Goal: Information Seeking & Learning: Check status

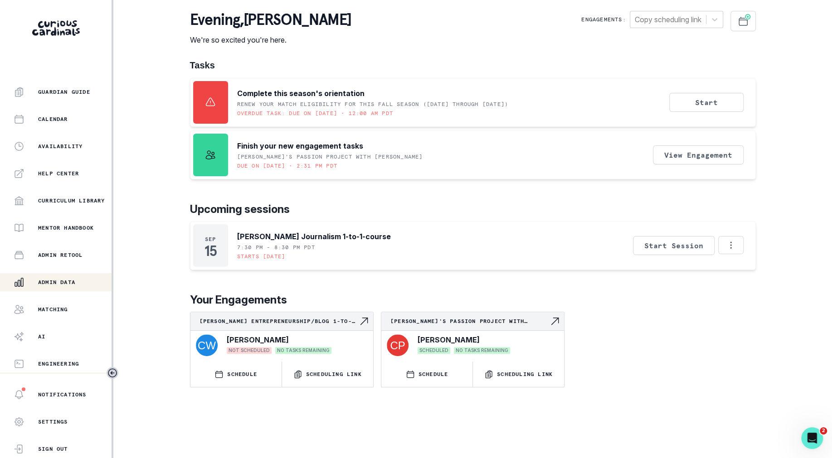
click at [59, 282] on p "Admin Data" at bounding box center [56, 282] width 37 height 7
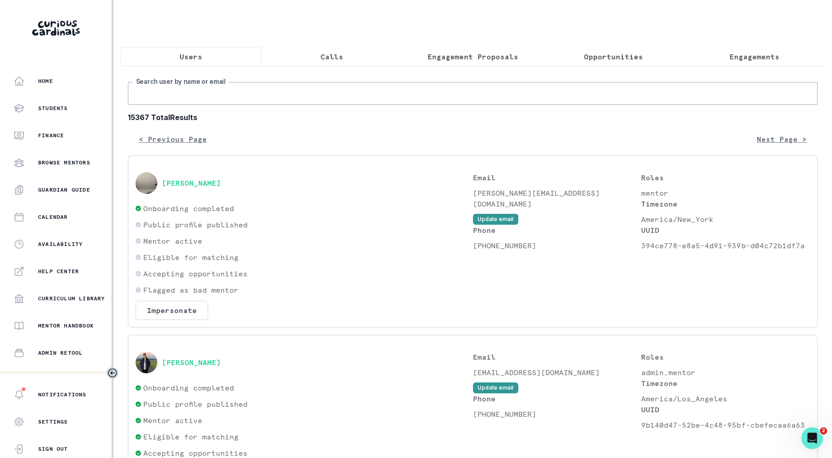
click at [277, 94] on input "Search user by name or email" at bounding box center [473, 93] width 690 height 23
type input "[PERSON_NAME]"
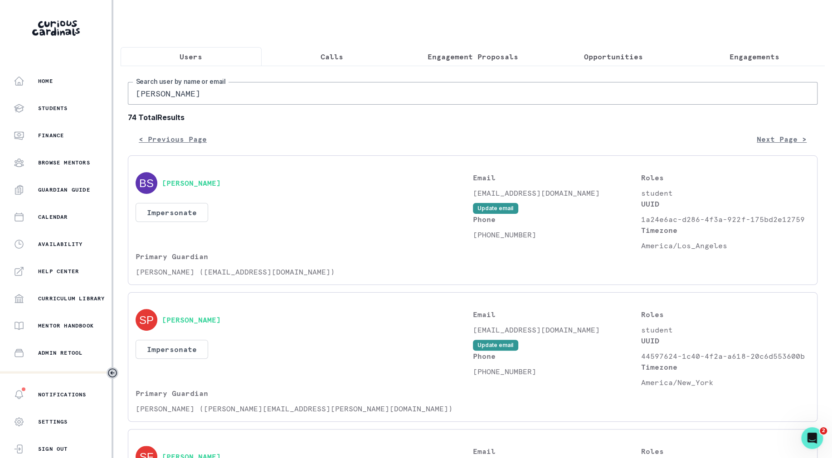
click at [191, 96] on input "[PERSON_NAME]" at bounding box center [473, 93] width 690 height 23
type input "[PERSON_NAME]"
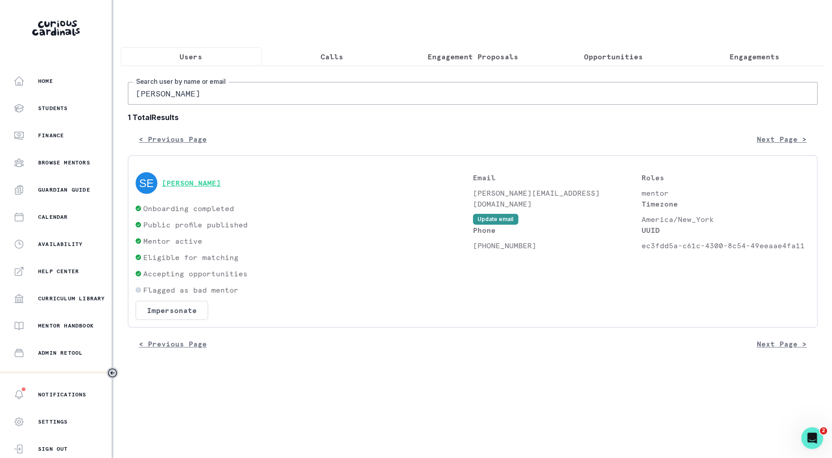
click at [186, 182] on button "[PERSON_NAME]" at bounding box center [191, 183] width 59 height 9
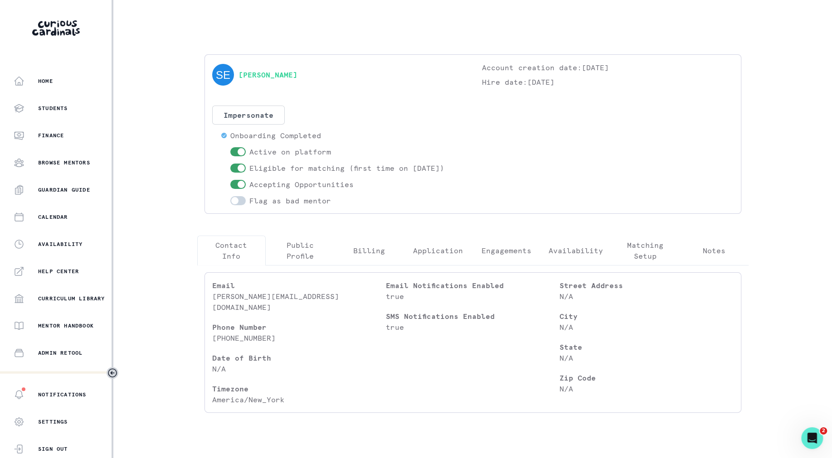
click at [487, 254] on p "Engagements" at bounding box center [507, 250] width 50 height 11
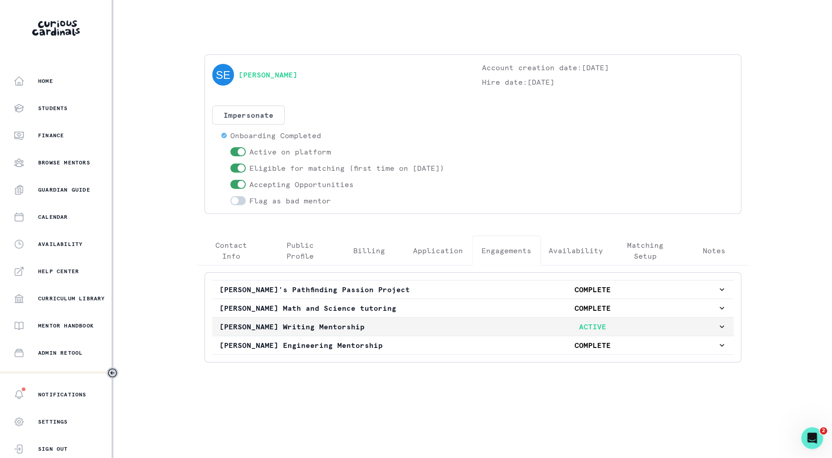
click at [411, 326] on p "[PERSON_NAME] Writing Mentorship" at bounding box center [343, 326] width 249 height 11
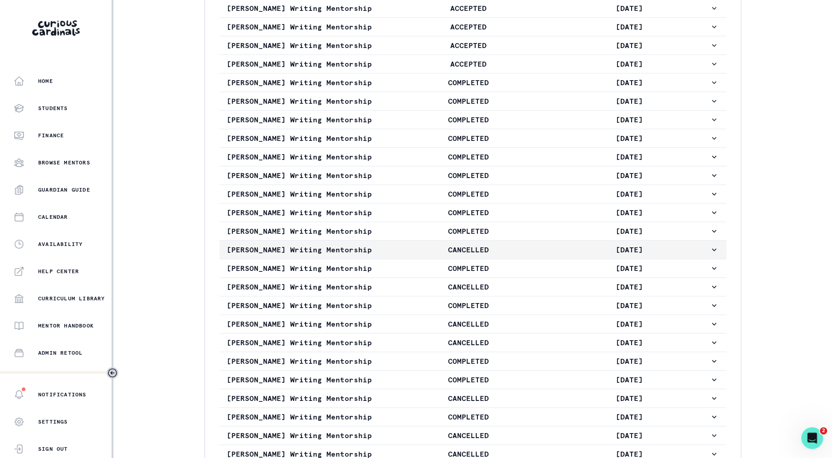
scroll to position [569, 0]
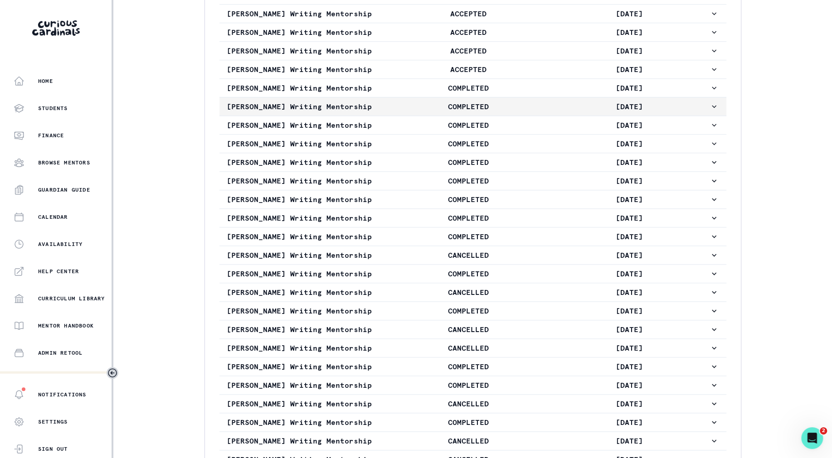
click at [427, 107] on button "[PERSON_NAME] Writing Mentorship COMPLETED [DATE]" at bounding box center [472, 106] width 507 height 18
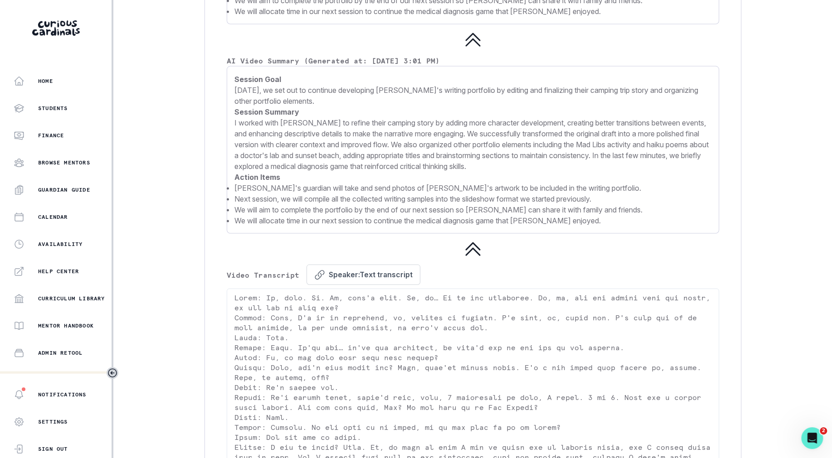
scroll to position [1537, 0]
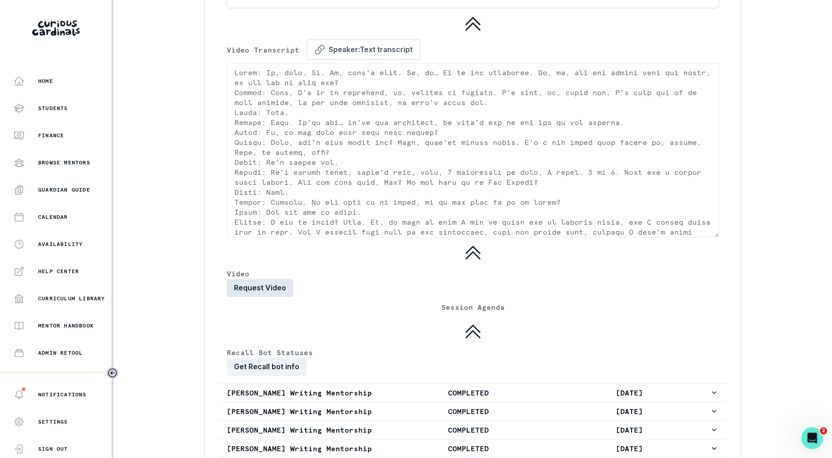
click at [268, 292] on button "Request Video" at bounding box center [260, 288] width 67 height 18
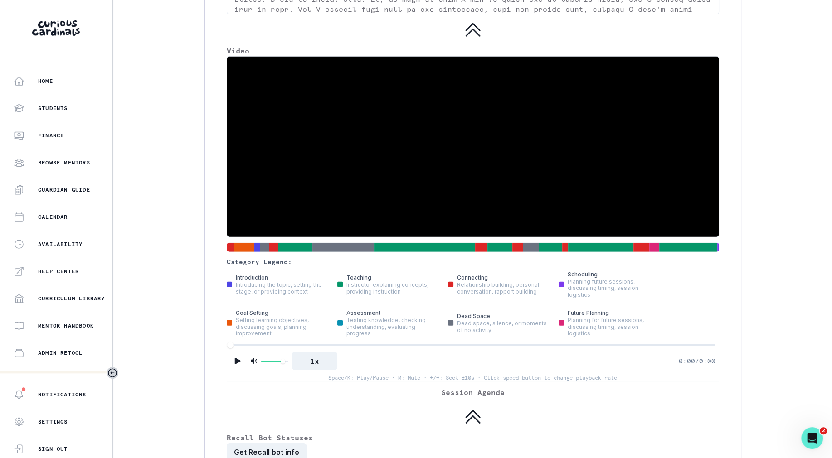
scroll to position [1821, 0]
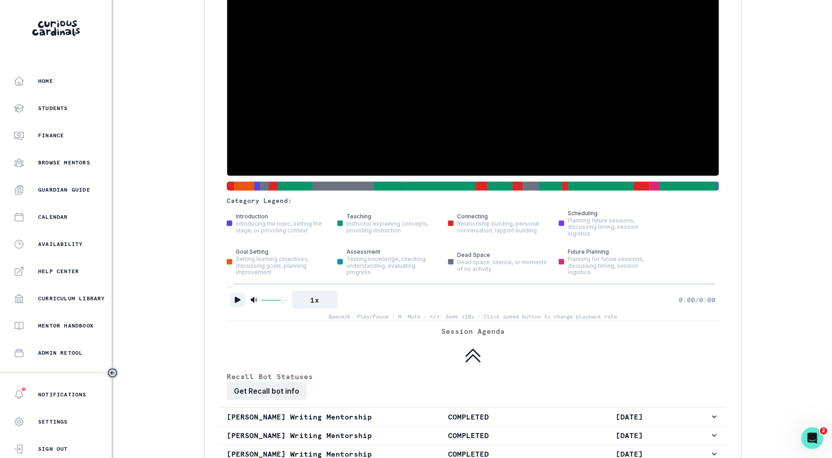
click at [234, 297] on icon "Play" at bounding box center [237, 300] width 9 height 9
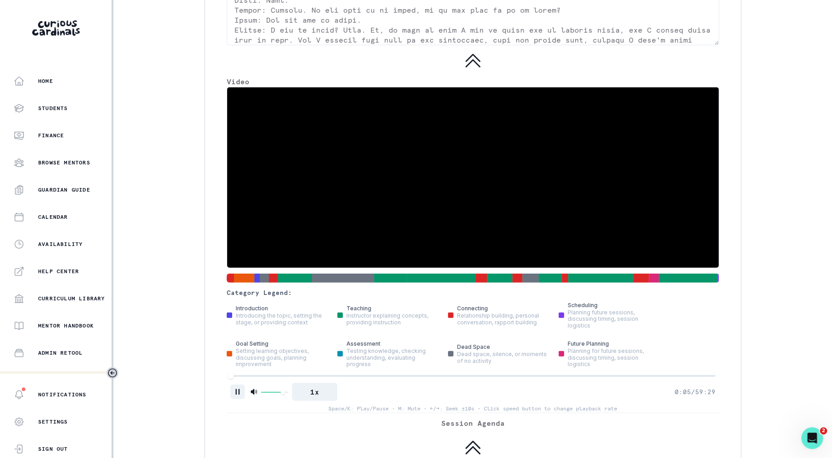
scroll to position [1728, 0]
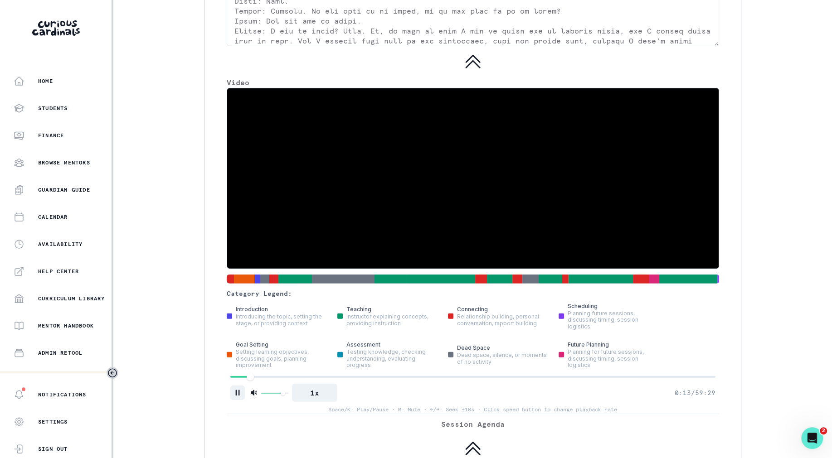
click at [250, 376] on div at bounding box center [472, 377] width 485 height 6
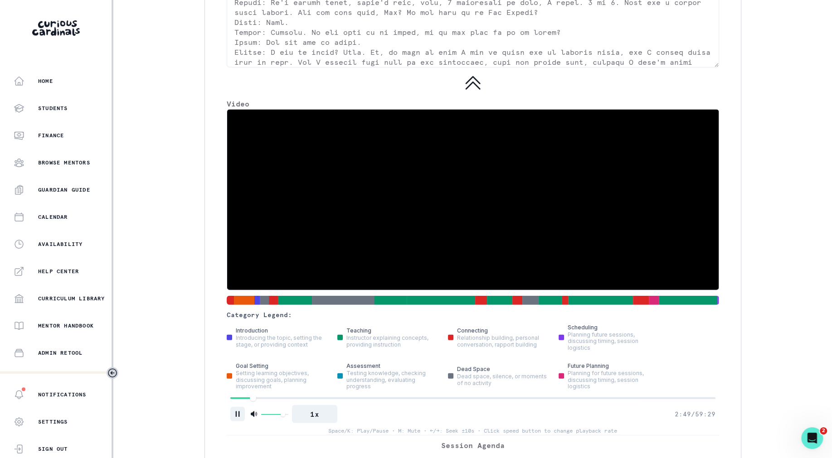
scroll to position [1708, 0]
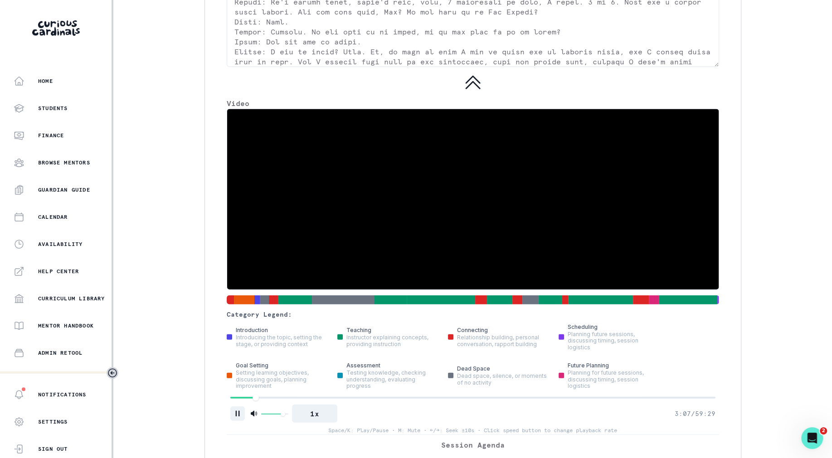
click at [383, 398] on div at bounding box center [472, 398] width 485 height 6
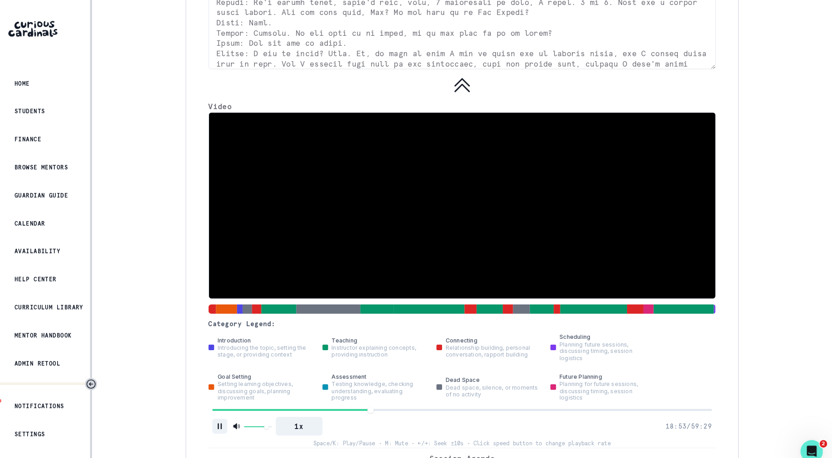
scroll to position [0, 0]
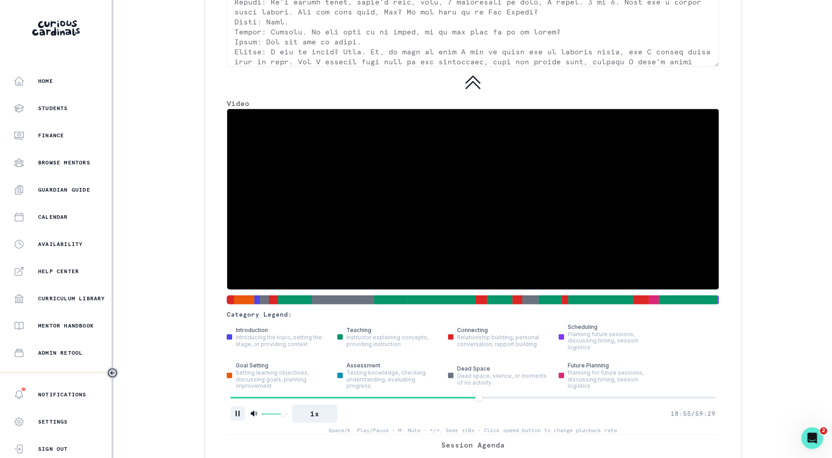
click at [478, 399] on div at bounding box center [472, 398] width 485 height 6
click at [556, 399] on div at bounding box center [472, 398] width 485 height 6
click at [642, 403] on div "1x 39:58 / 59:29 Space/K: Play/Pause • M: Mute • ←/→: Seek ±10s • Click speed b…" at bounding box center [473, 415] width 492 height 40
click at [652, 390] on div "Category Legend: introduction Introducing the topic, setting the stage, or prov…" at bounding box center [473, 272] width 492 height 326
click at [652, 395] on div at bounding box center [472, 398] width 485 height 6
